Goal: Task Accomplishment & Management: Complete application form

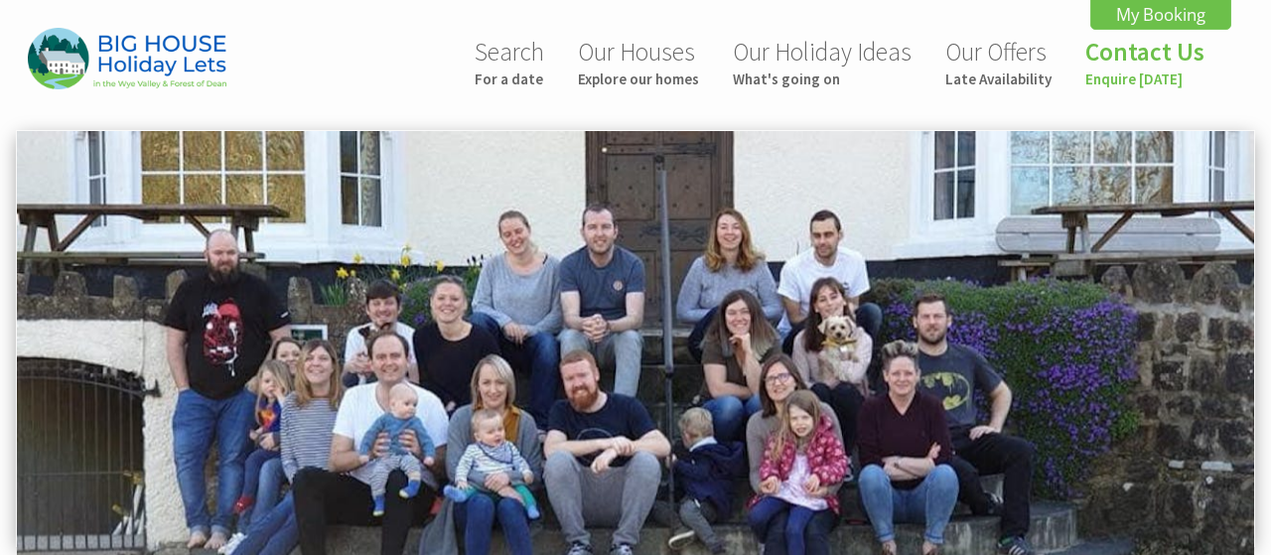
scroll to position [0, 127]
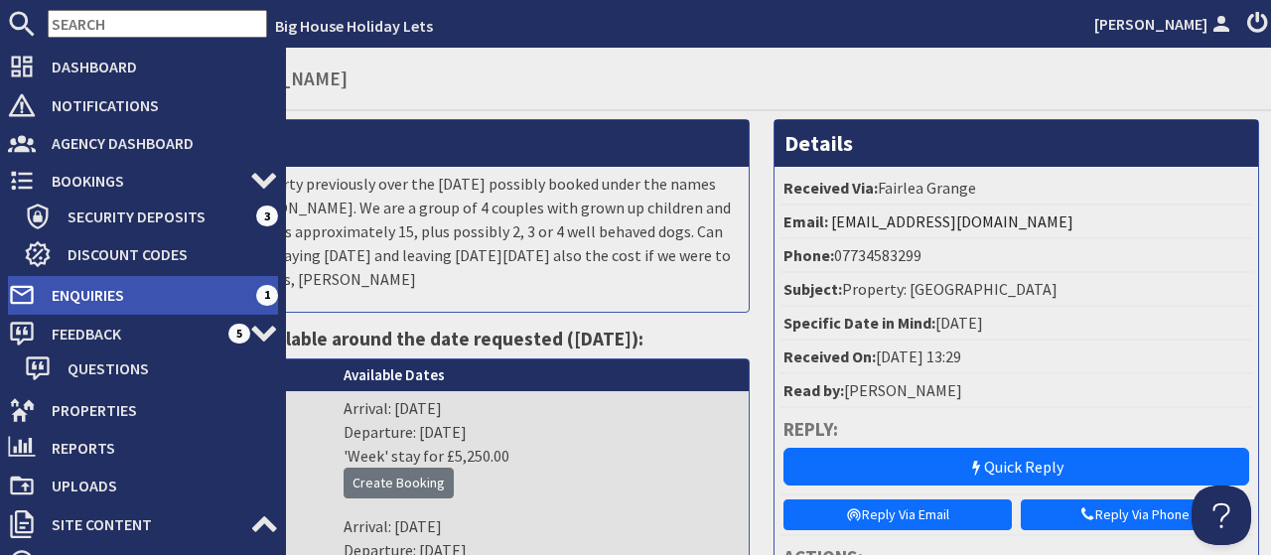
click at [73, 292] on span "Enquiries" at bounding box center [146, 295] width 220 height 32
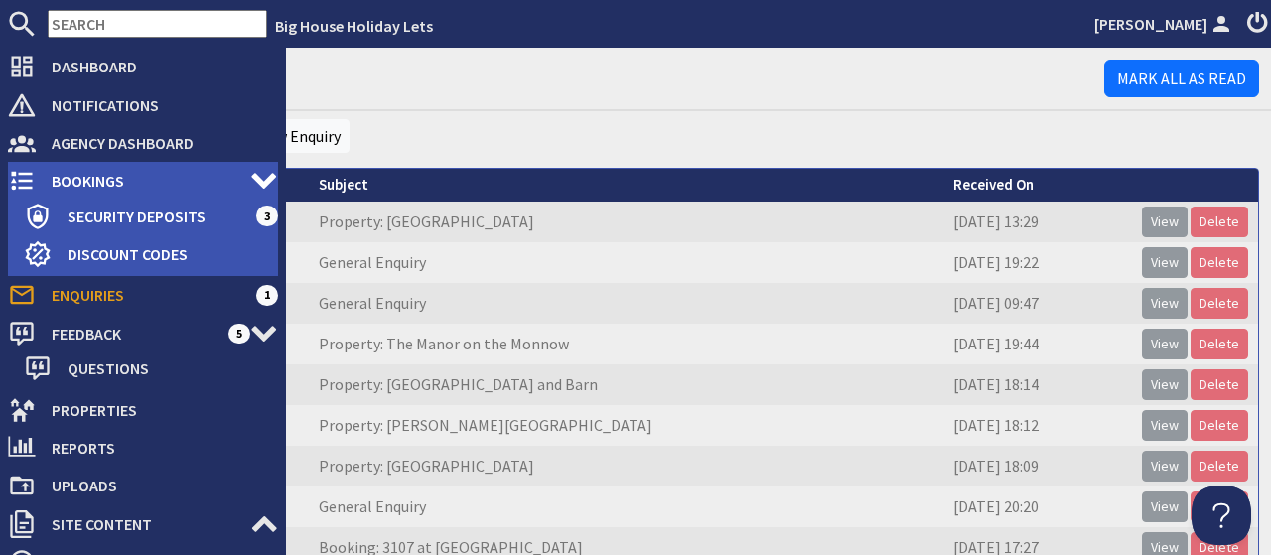
click at [88, 184] on span "Bookings" at bounding box center [143, 181] width 215 height 32
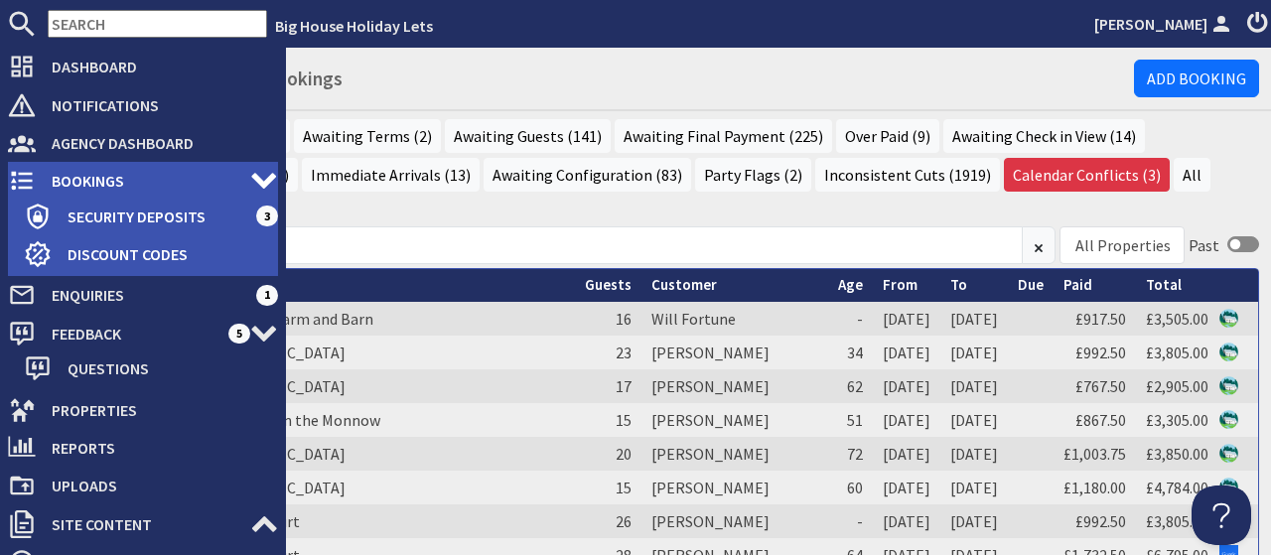
click at [66, 175] on span "Bookings" at bounding box center [143, 181] width 215 height 32
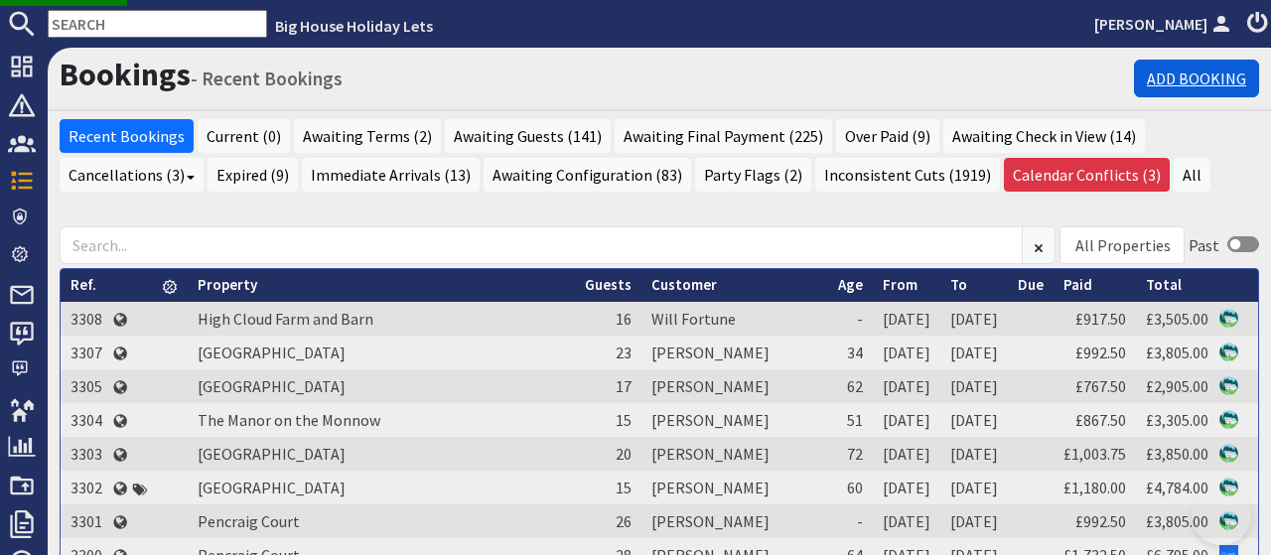
click at [1207, 84] on link "Add Booking" at bounding box center [1196, 79] width 125 height 38
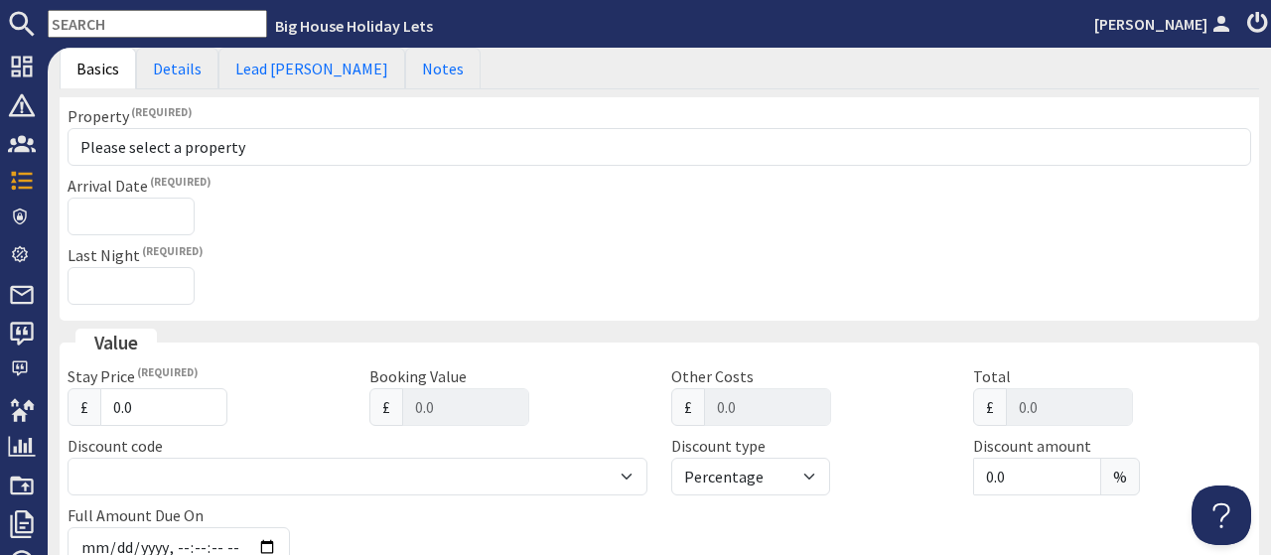
scroll to position [277, 0]
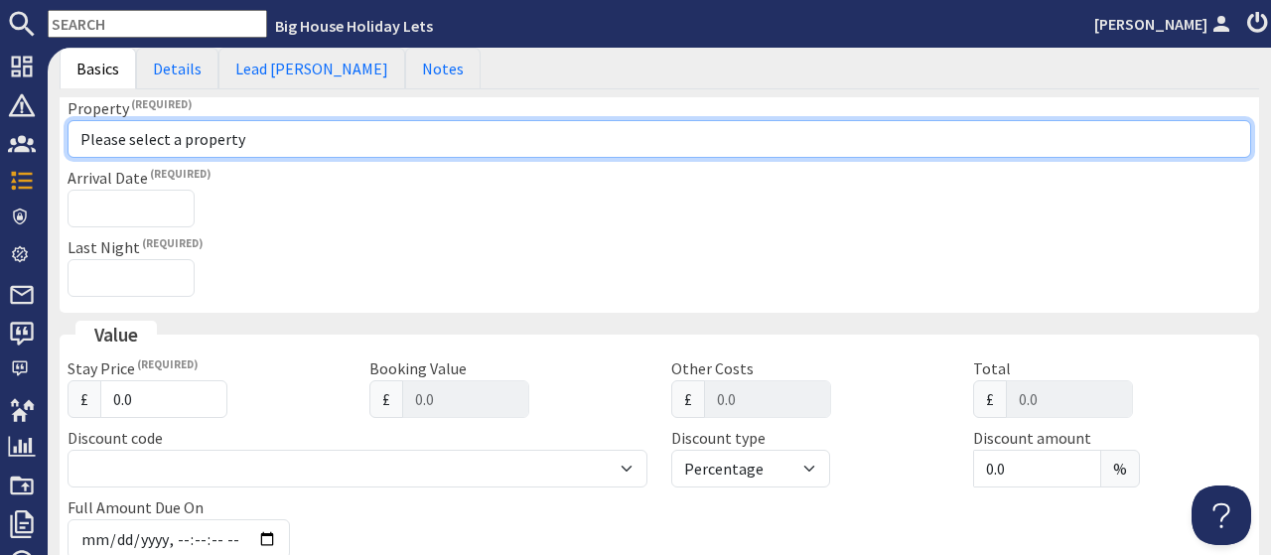
select select "739"
click option "[GEOGRAPHIC_DATA]" at bounding box center [0, 0] width 0 height 0
checkbox input "true"
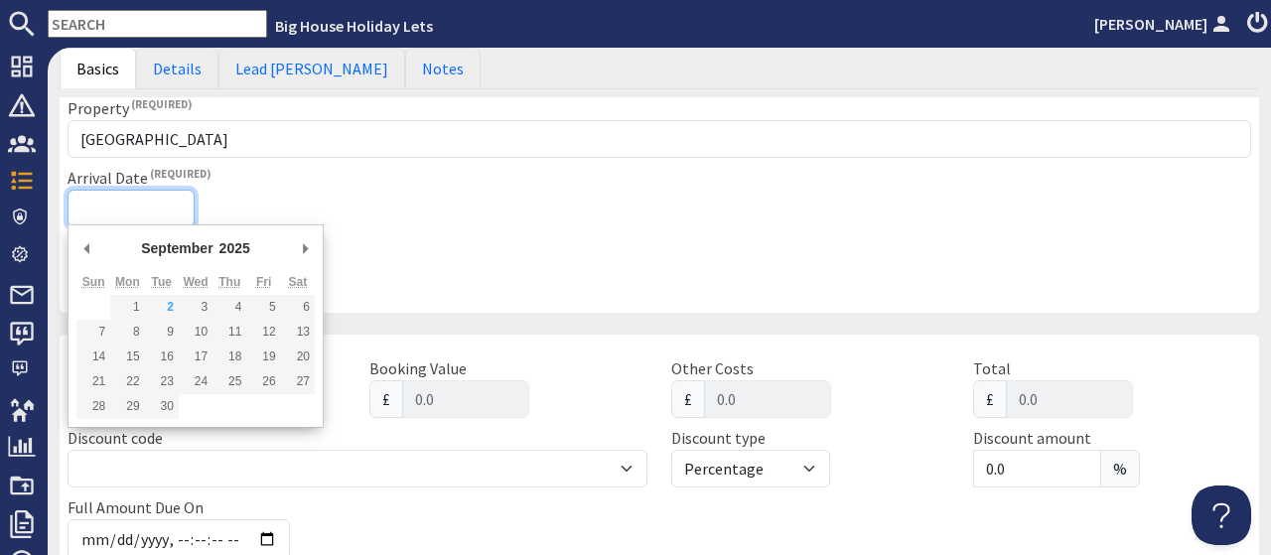
scroll to position [276, 0]
click at [141, 205] on input "Arrival Date" at bounding box center [131, 210] width 127 height 38
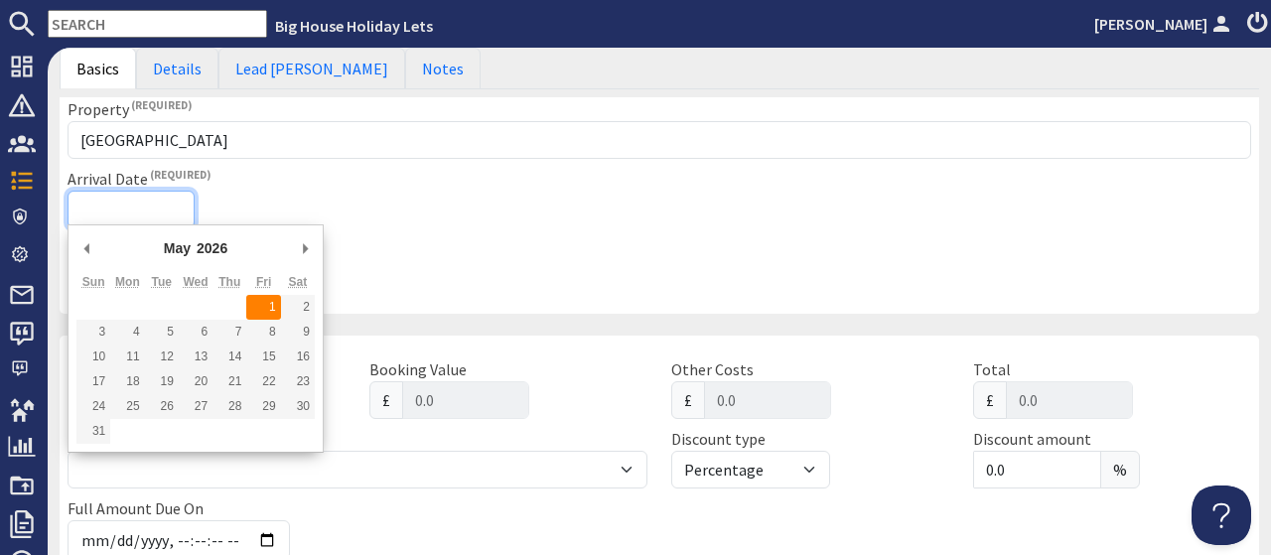
type input "01/05/2026"
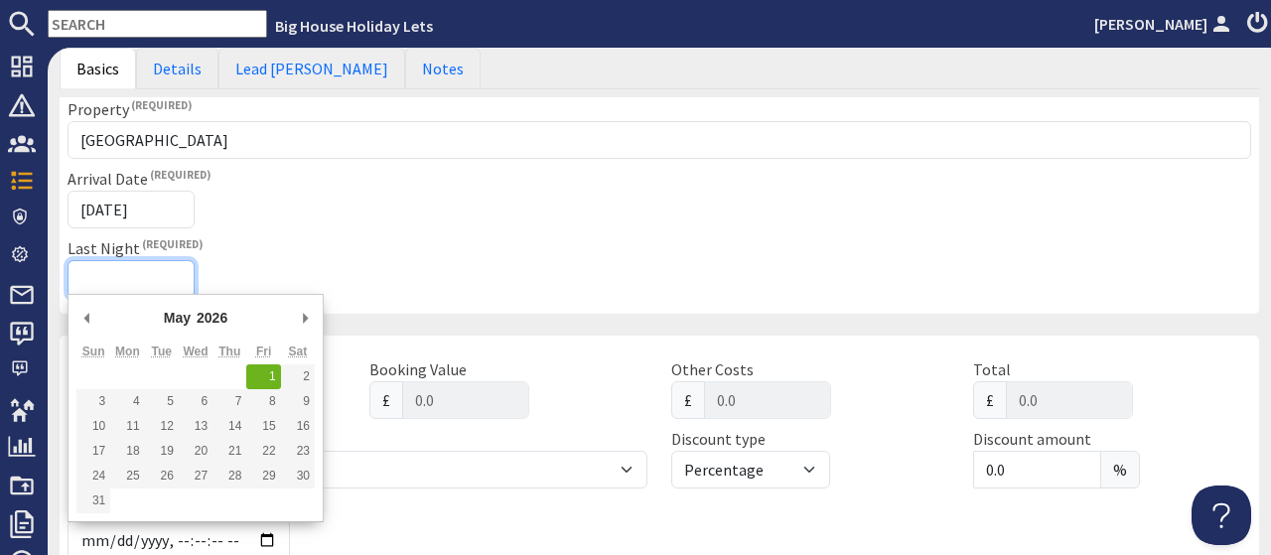
click at [128, 266] on input "Last Night" at bounding box center [131, 279] width 127 height 38
type input "03/05/2026"
type input "2026-03-06T23:59:59"
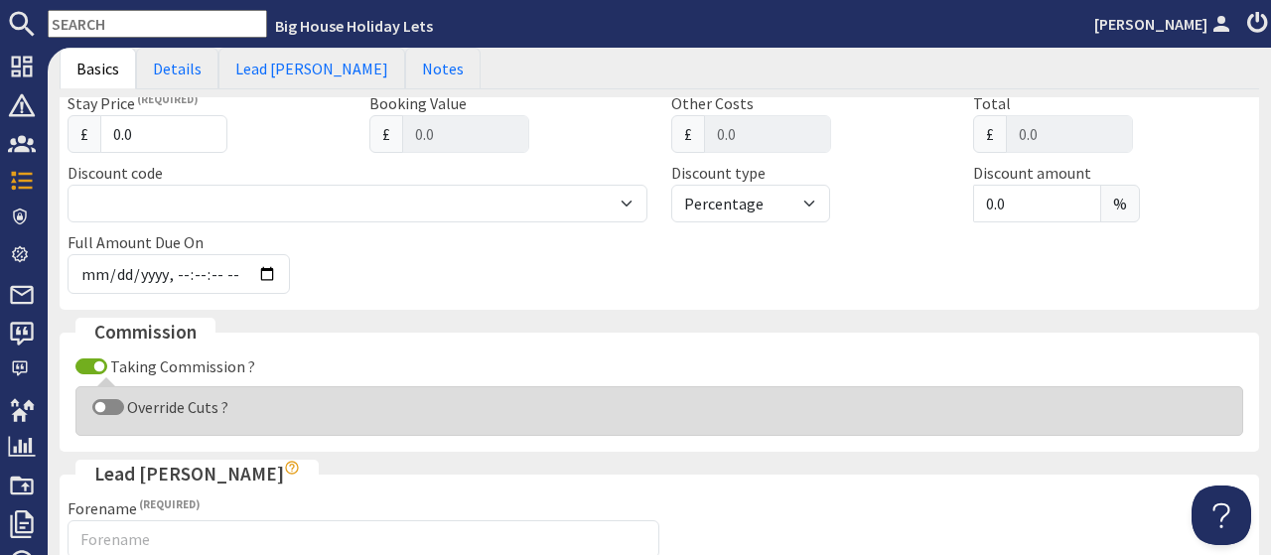
scroll to position [522, 0]
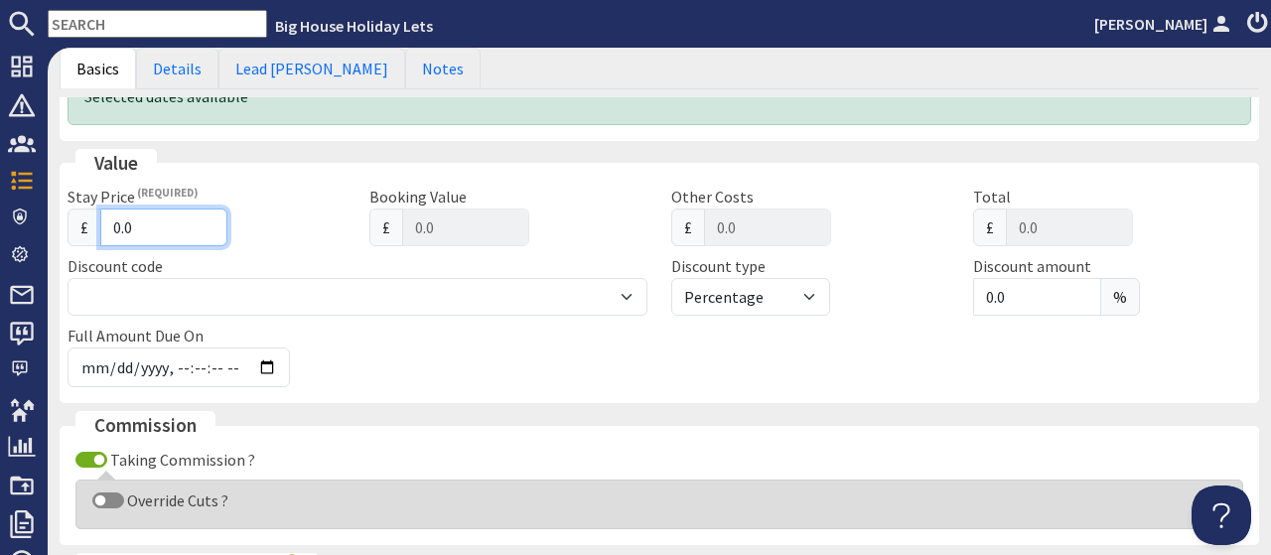
click at [149, 220] on input "0.0" at bounding box center [163, 228] width 127 height 38
type input "0"
type input "0.00"
type input "4"
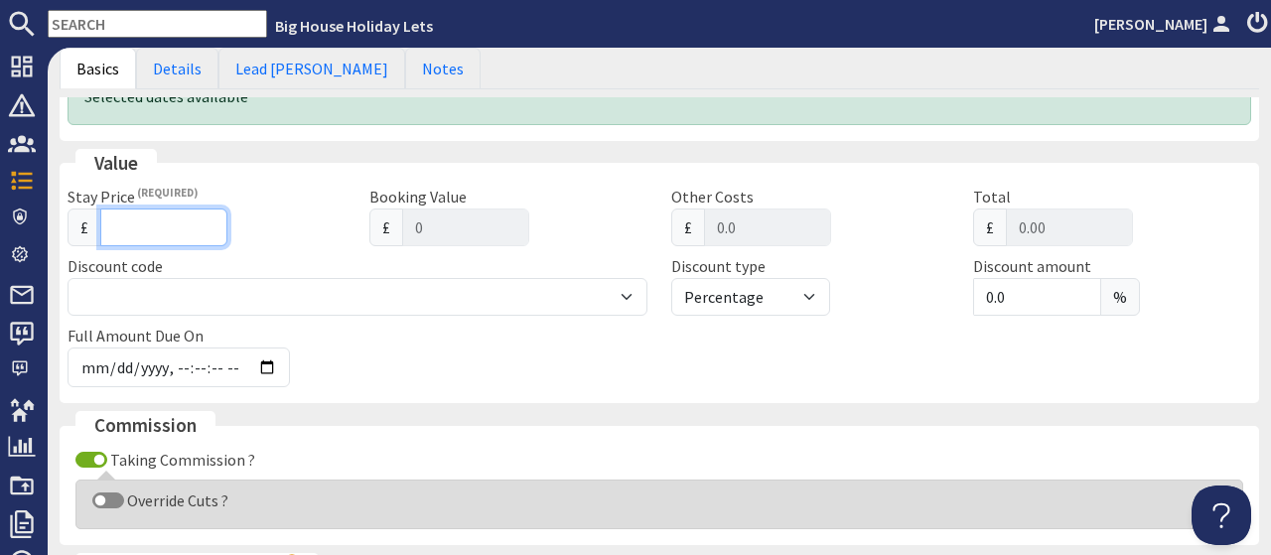
type input "4"
type input "4.00"
type input "43"
type input "43.00"
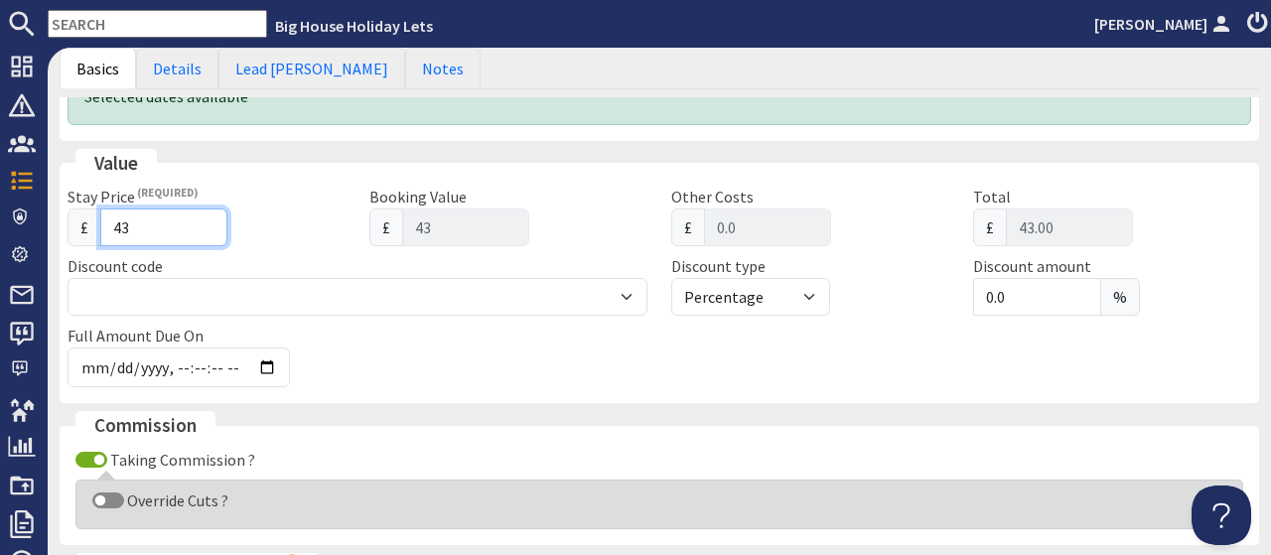
type input "430"
type input "430.00"
type input "4305"
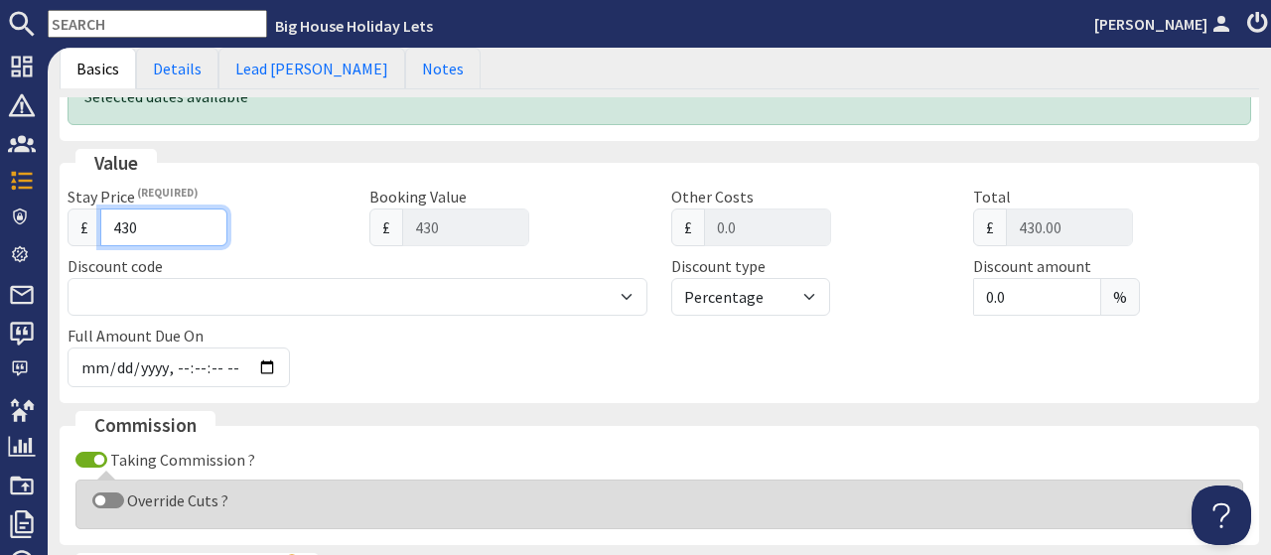
type input "4305.00"
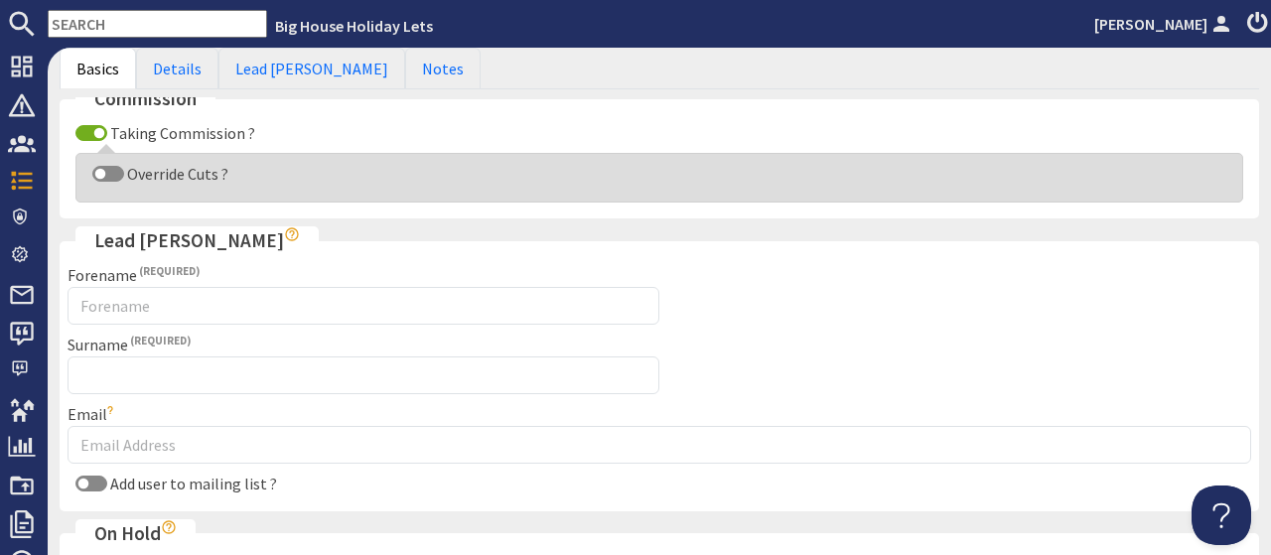
scroll to position [830, 0]
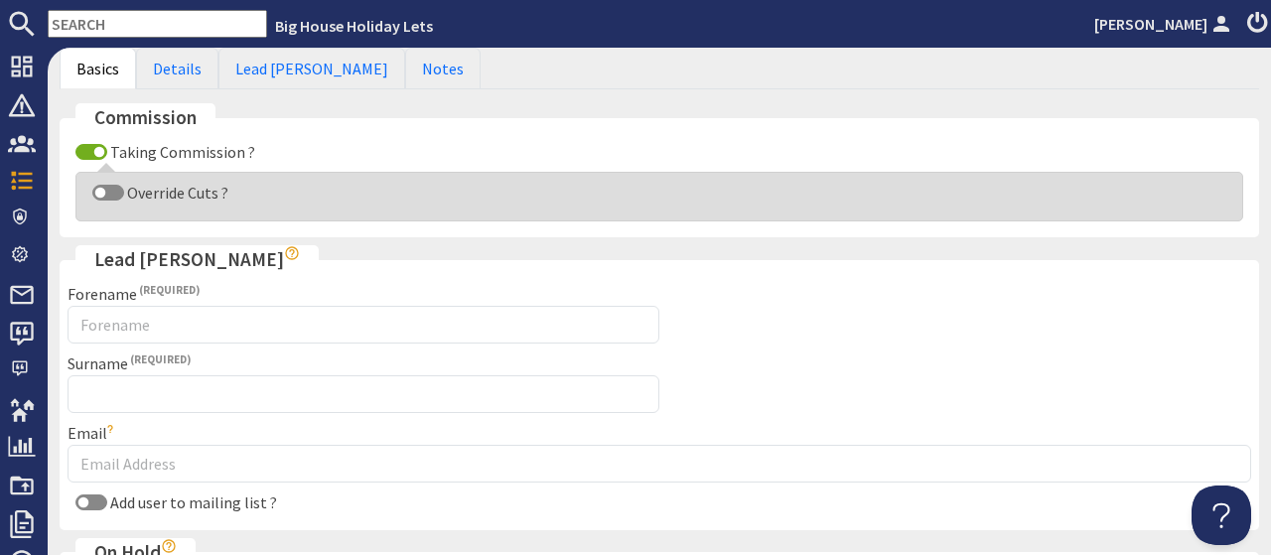
type input "4305"
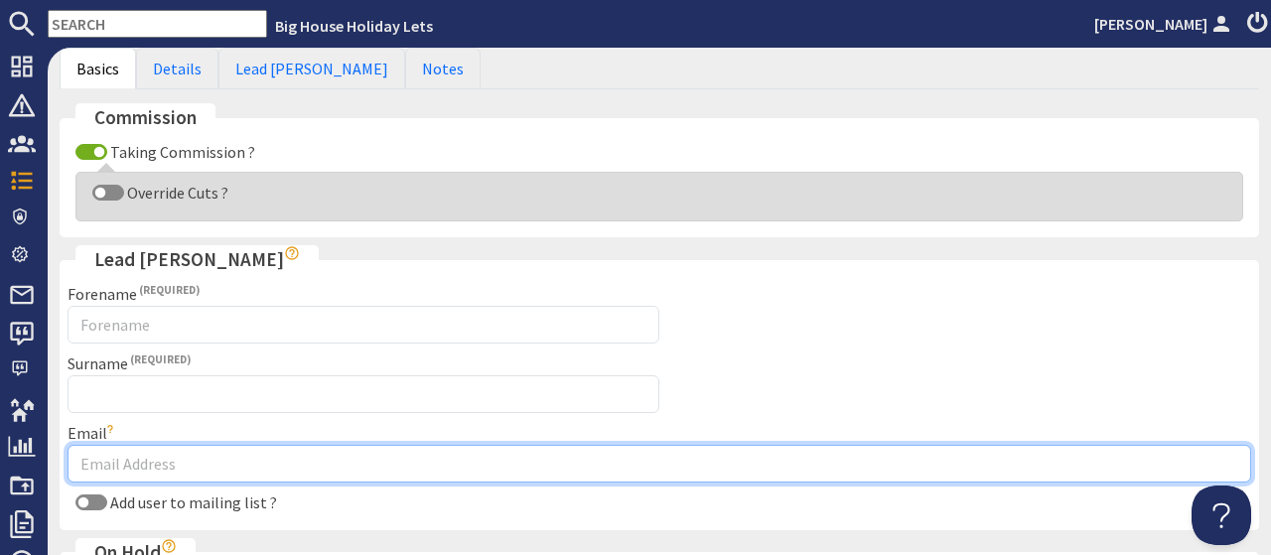
paste input "Malcolm Lee <malc1951@outlook.com>"
type input "Malcolm Lee <malc1951@outlook.com>"
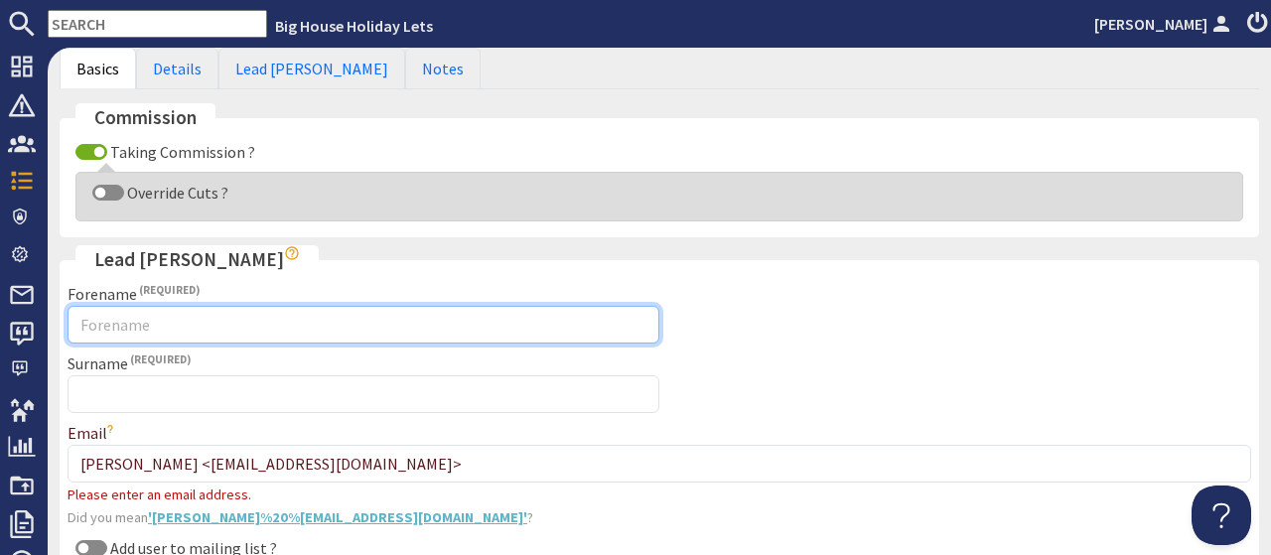
click at [139, 318] on input "Forename" at bounding box center [364, 325] width 592 height 38
type input "Malcolm"
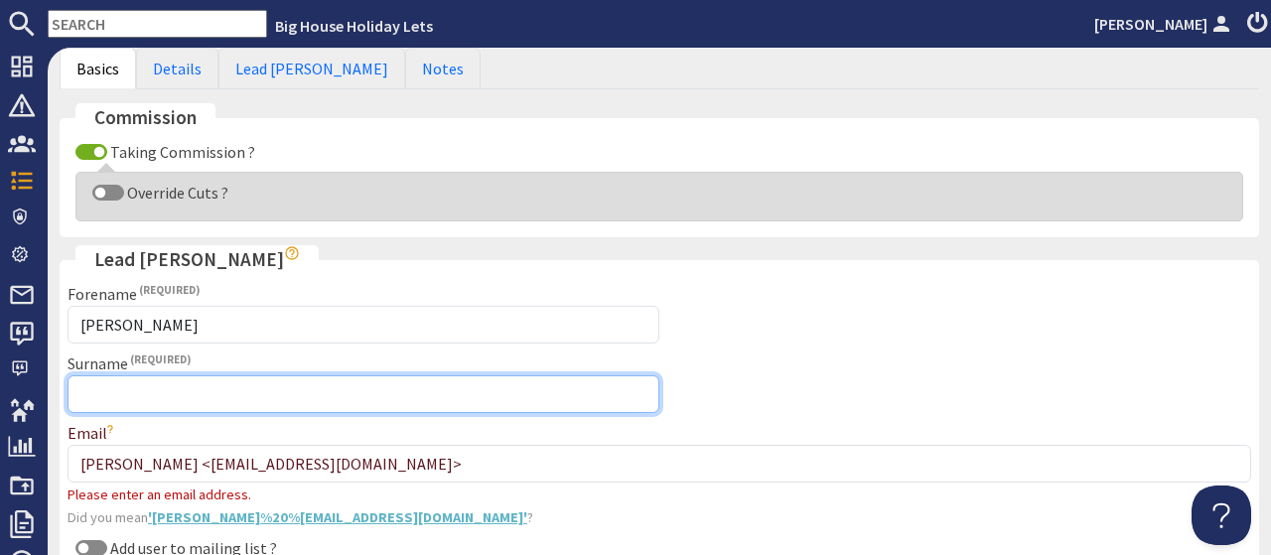
scroll to position [831, 0]
click at [137, 374] on input "Surname" at bounding box center [364, 393] width 592 height 38
type input "Lee"
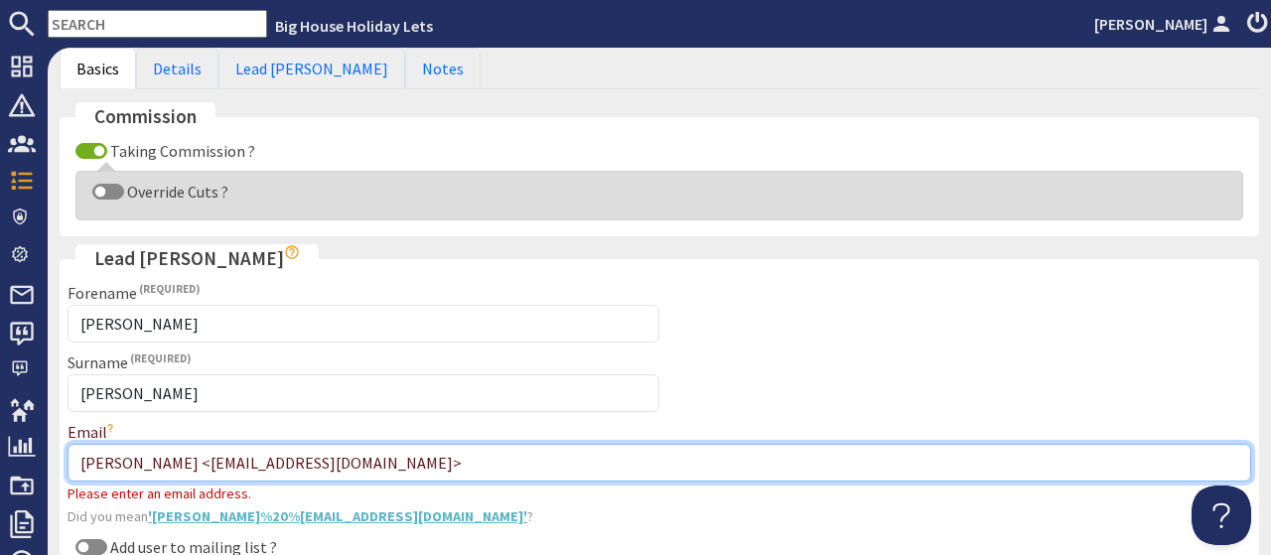
click at [176, 445] on input "Malcolm Lee <malc1951@outlook.com>" at bounding box center [660, 463] width 1184 height 38
click at [250, 452] on input "malc1951@outlook.com>" at bounding box center [660, 463] width 1184 height 38
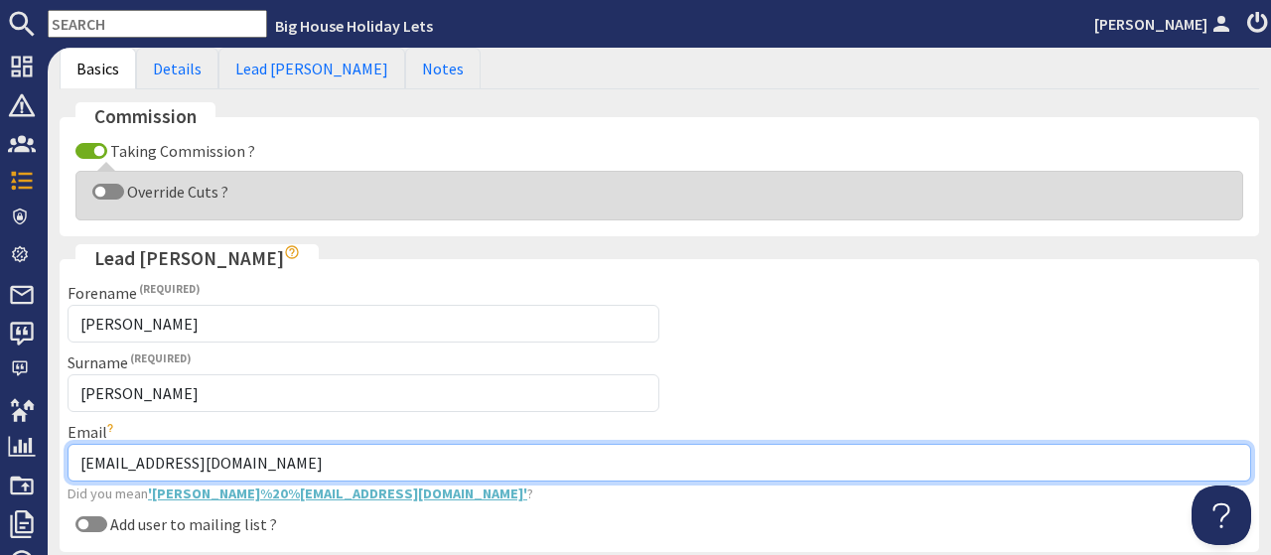
scroll to position [1078, 0]
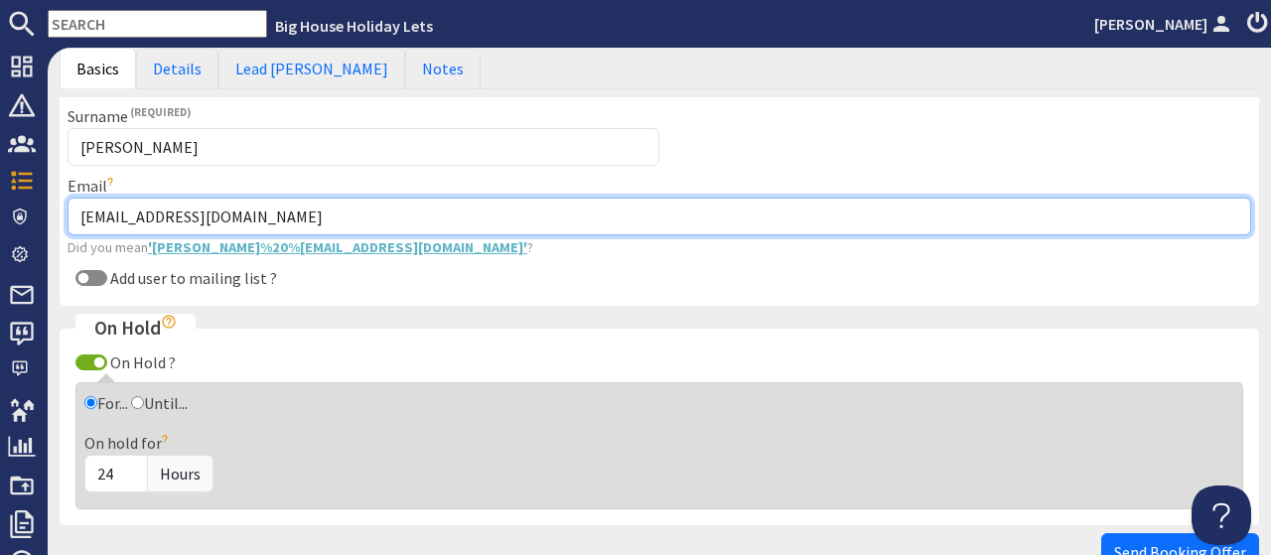
type input "malc1951@outlook.com"
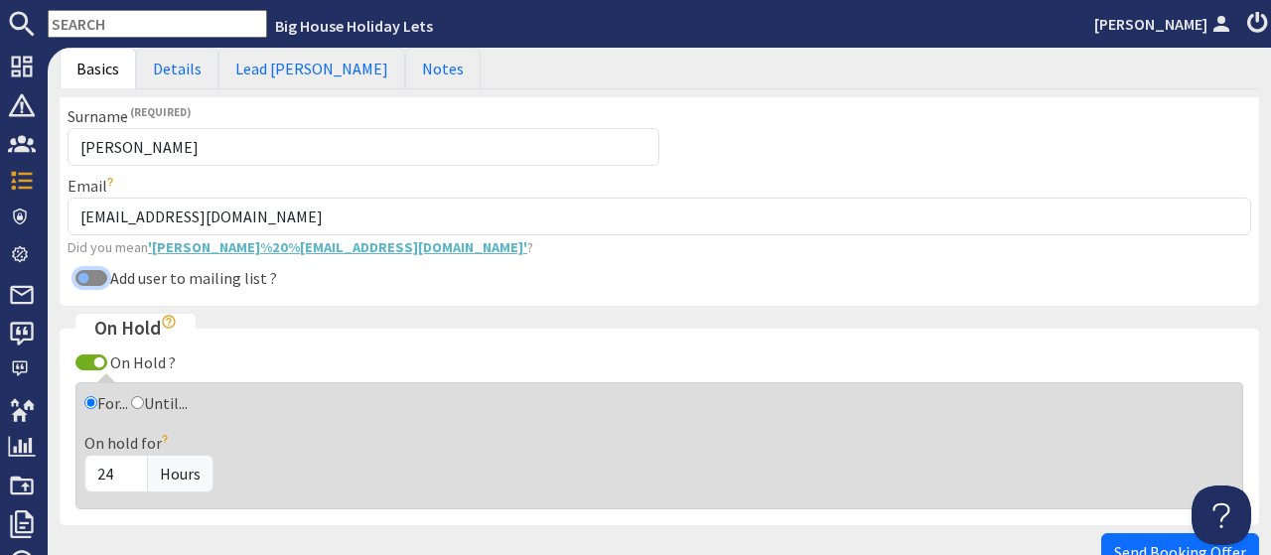
click at [98, 265] on fieldset "Lead Booker Forename Malcolm Surname Lee Email malc1951@outlook.com Did you mea…" at bounding box center [660, 152] width 1200 height 308
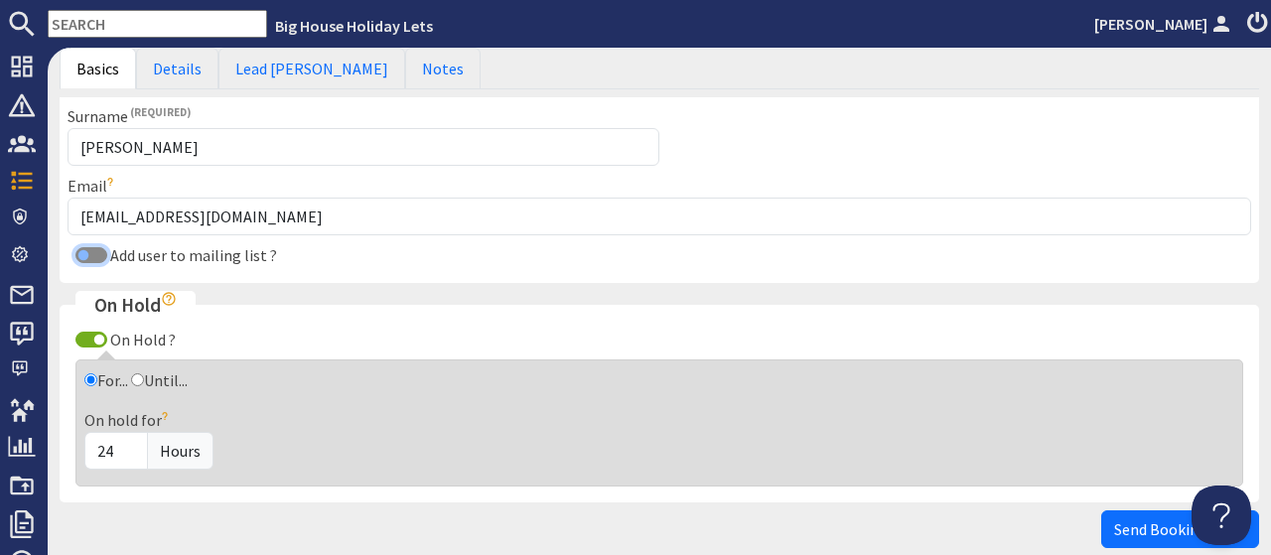
scroll to position [1077, 0]
click at [96, 248] on input "Add user to mailing list ?" at bounding box center [91, 256] width 32 height 16
checkbox input "true"
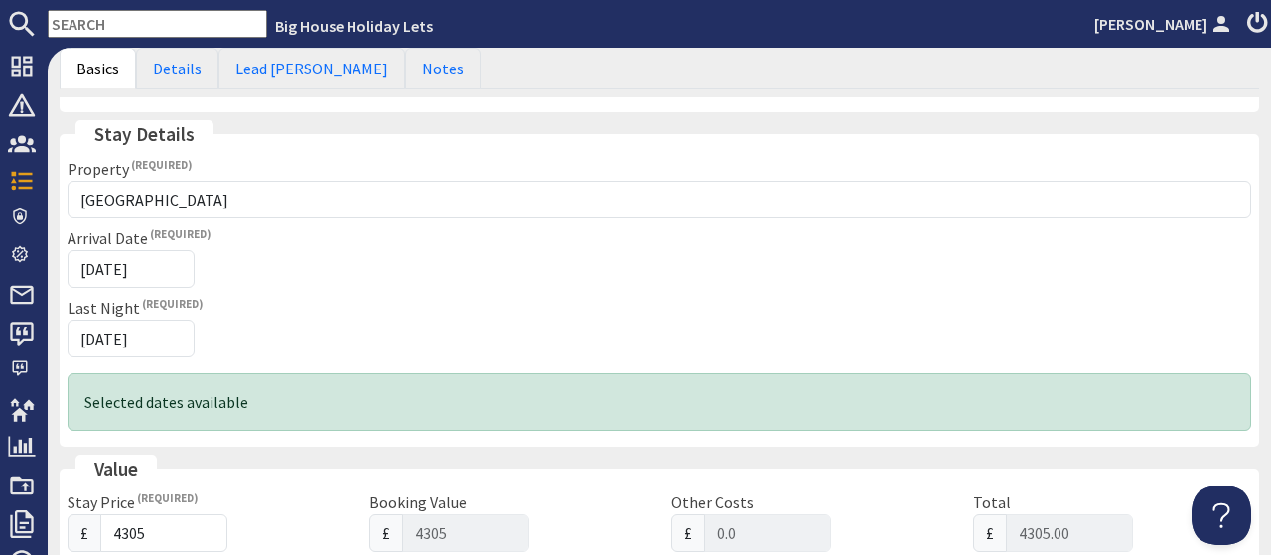
scroll to position [123, 0]
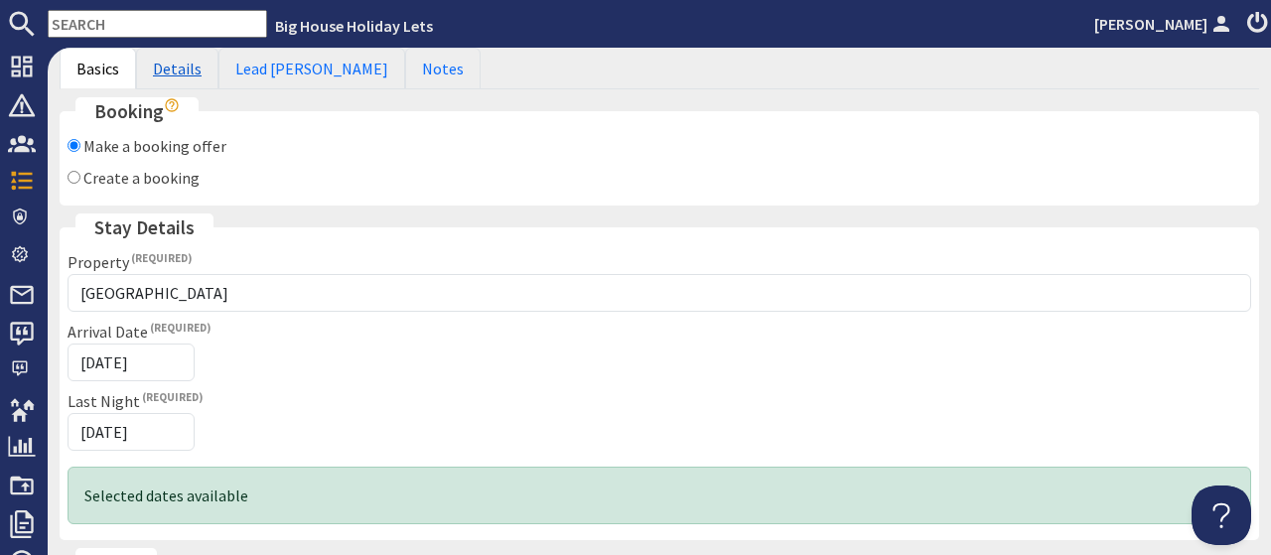
click at [184, 72] on link "Details" at bounding box center [177, 69] width 82 height 42
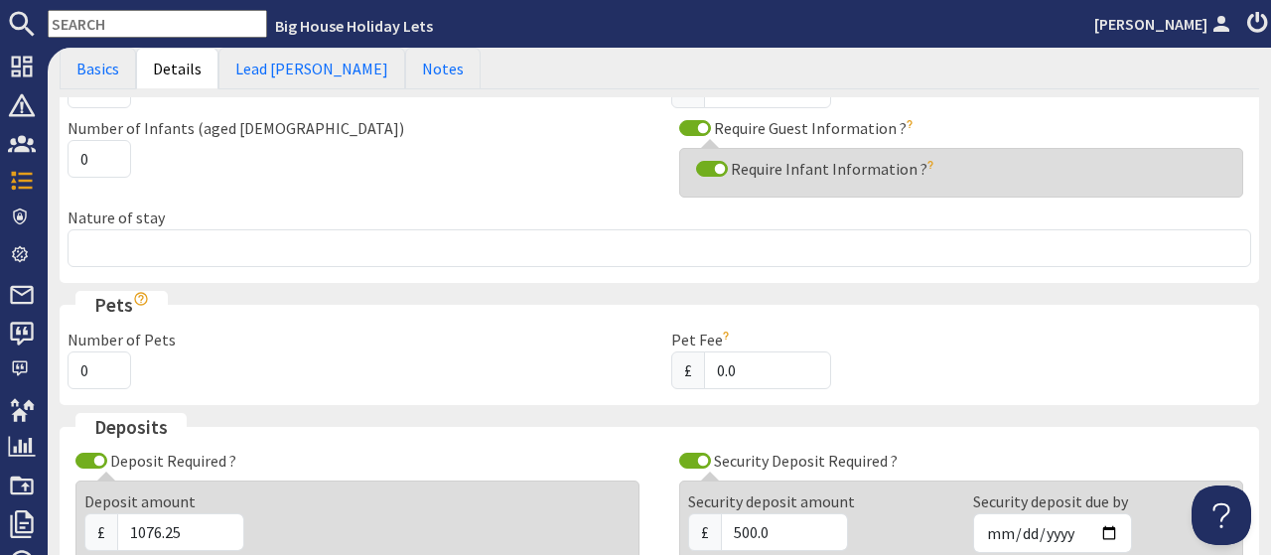
scroll to position [369, 0]
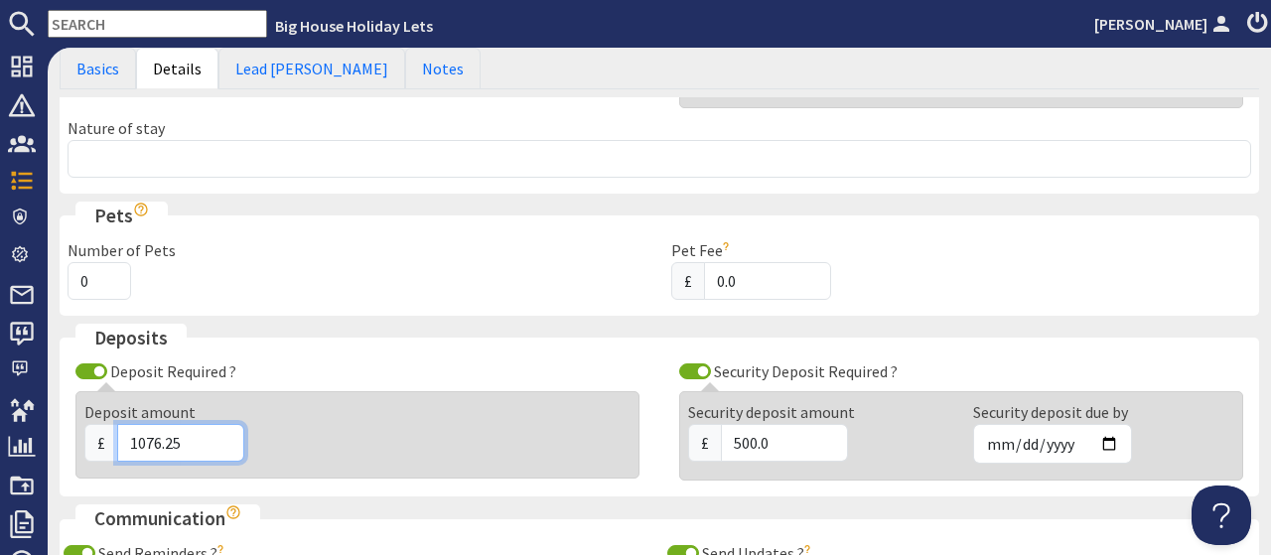
click at [188, 431] on input "1076.25" at bounding box center [180, 443] width 127 height 38
type input "1"
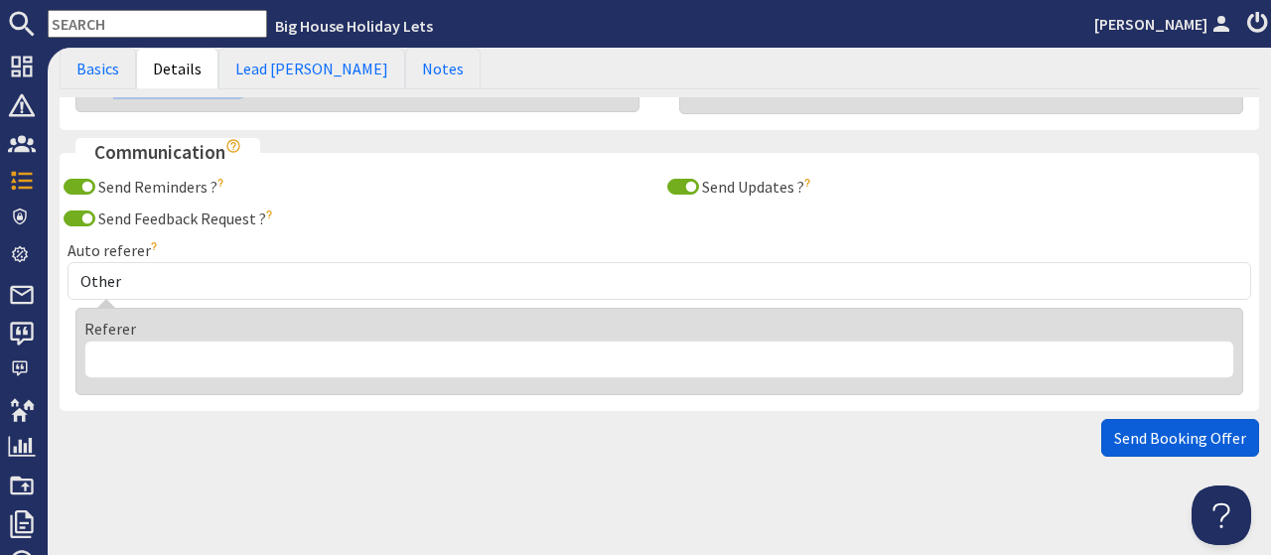
type input "1117.50"
click at [1169, 428] on span "Send Booking Offer" at bounding box center [1180, 438] width 132 height 20
